Goal: Task Accomplishment & Management: Use online tool/utility

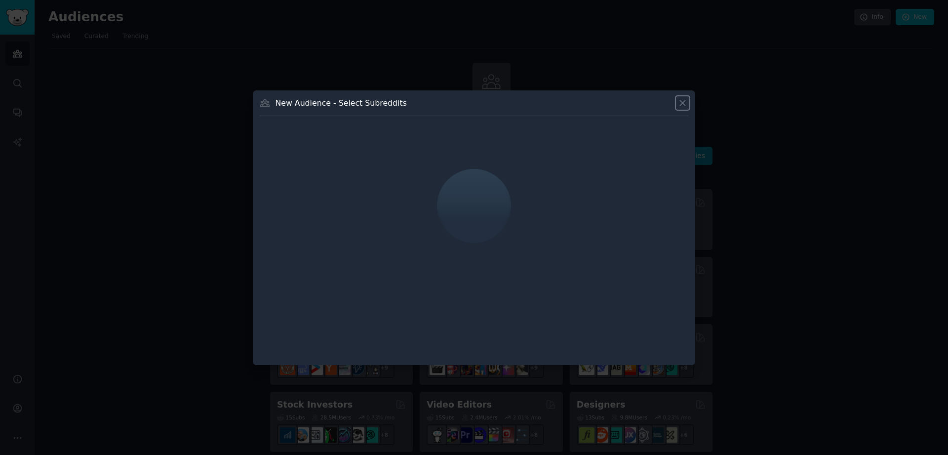
click at [681, 103] on icon at bounding box center [683, 103] width 10 height 10
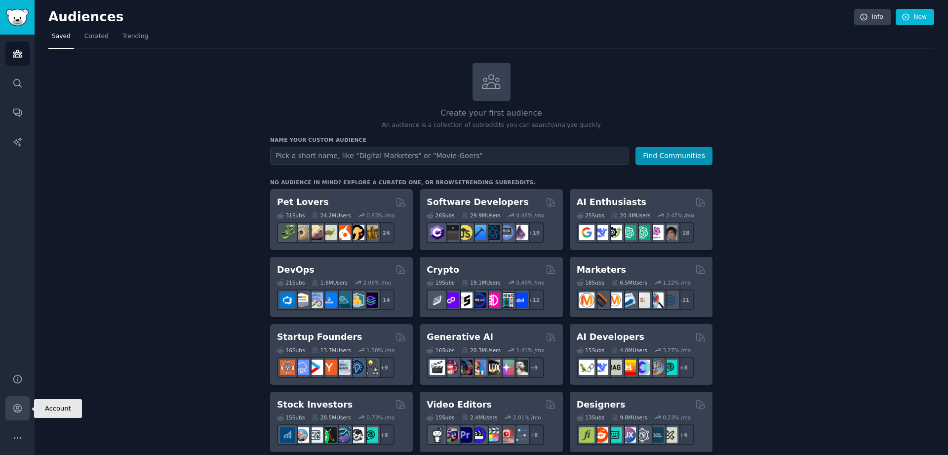
click at [21, 409] on icon "Sidebar" at bounding box center [17, 409] width 8 height 8
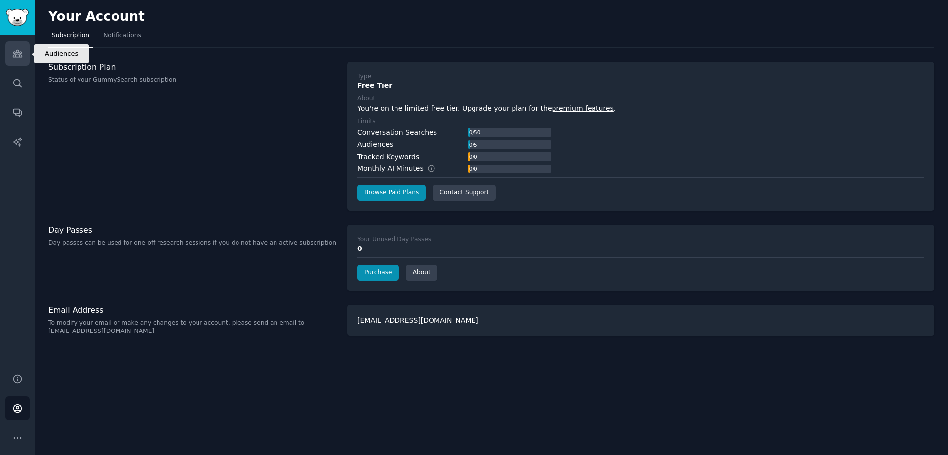
click at [18, 60] on link "Audiences" at bounding box center [17, 53] width 24 height 24
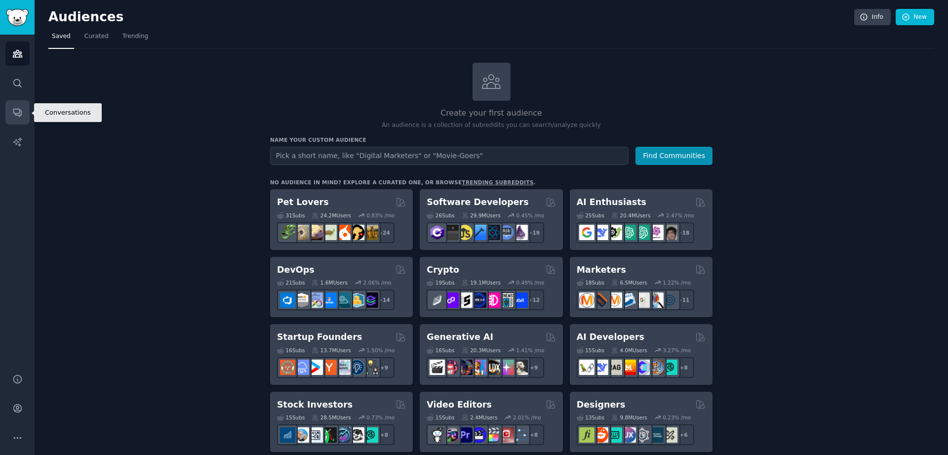
click at [19, 111] on icon "Sidebar" at bounding box center [17, 112] width 10 height 10
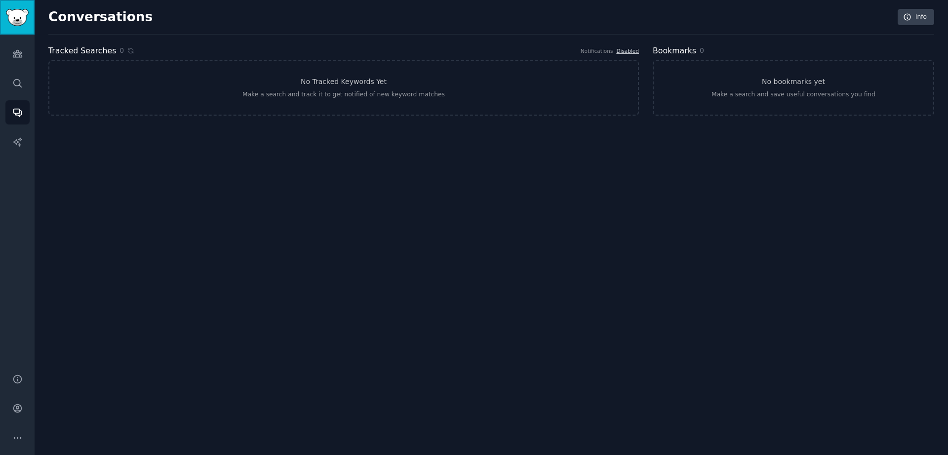
click at [19, 8] on link "Sidebar" at bounding box center [17, 17] width 35 height 35
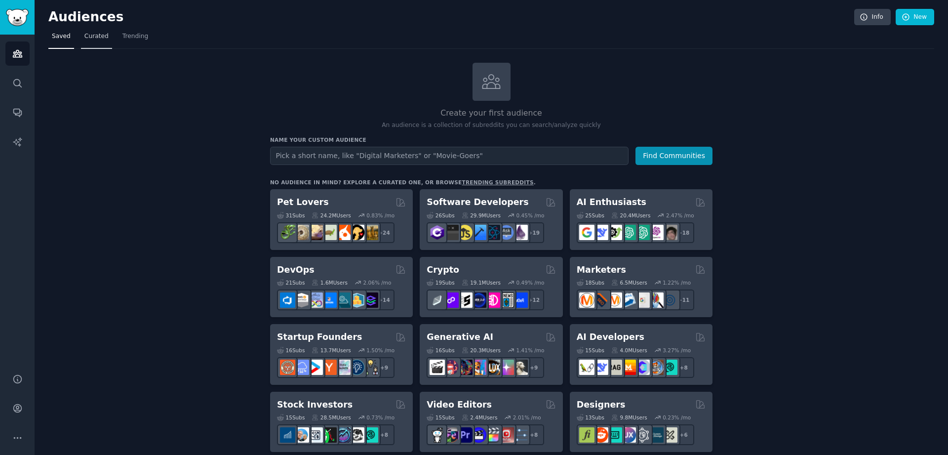
click at [91, 34] on span "Curated" at bounding box center [96, 36] width 24 height 9
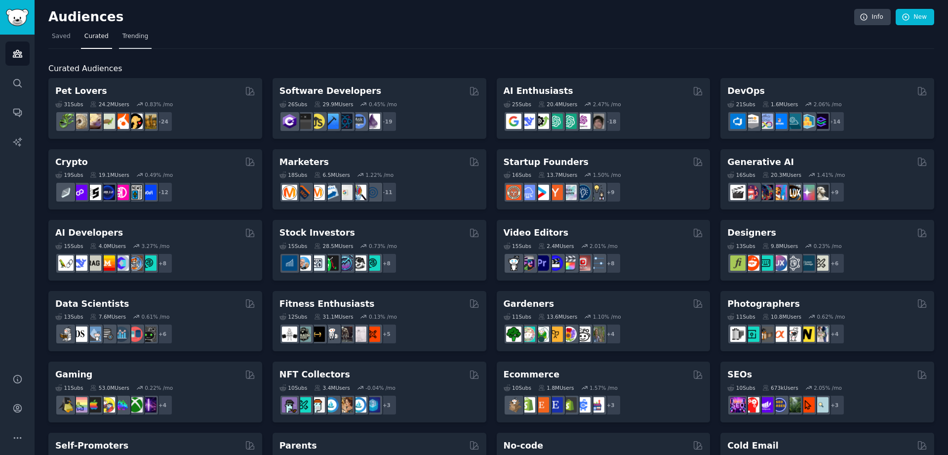
click at [130, 37] on span "Trending" at bounding box center [135, 36] width 26 height 9
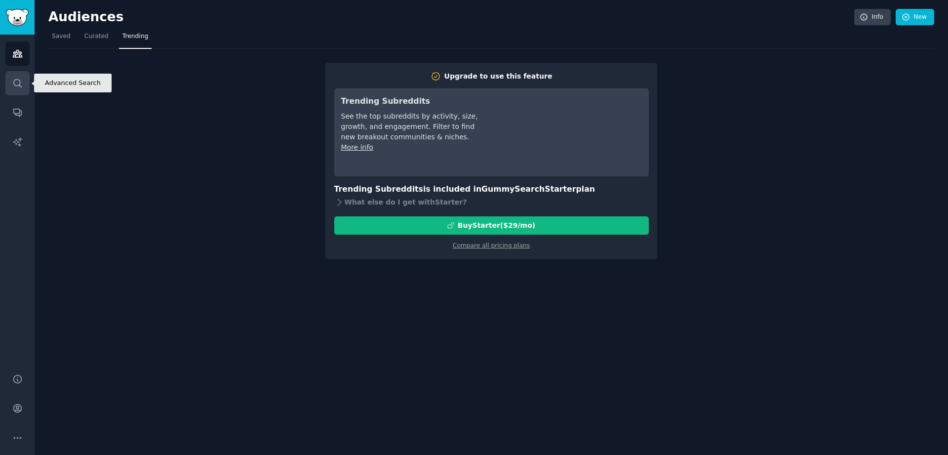
click at [16, 77] on link "Search" at bounding box center [17, 83] width 24 height 24
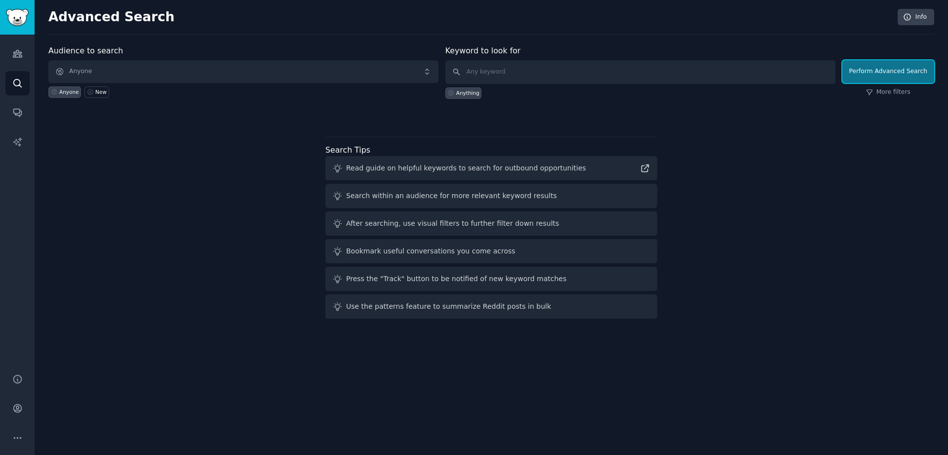
click at [912, 72] on button "Perform Advanced Search" at bounding box center [889, 71] width 92 height 23
paste input "site:[DOMAIN_NAME] "my mom needs" OR "my dad keeps""
type input "site:[DOMAIN_NAME] "my mom needs" OR "my dad keeps""
